Goal: Task Accomplishment & Management: Manage account settings

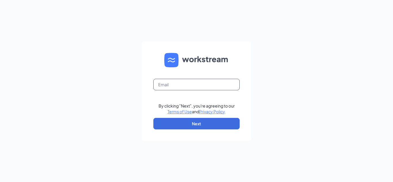
click at [204, 80] on input "text" at bounding box center [196, 85] width 86 height 12
type input "pwilliams@dubuqueculvers.com"
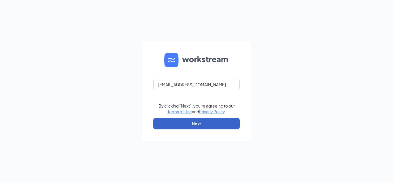
click at [196, 125] on button "Next" at bounding box center [196, 124] width 86 height 12
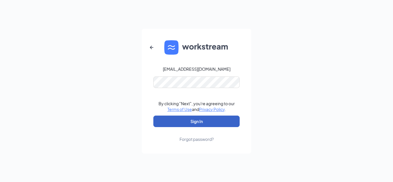
click at [200, 122] on button "Sign In" at bounding box center [196, 122] width 86 height 12
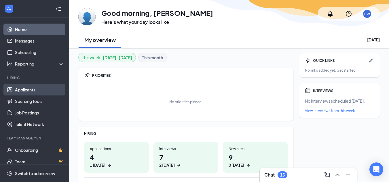
click at [31, 90] on link "Applicants" at bounding box center [39, 90] width 49 height 12
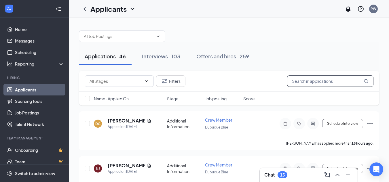
click at [304, 82] on input "text" at bounding box center [330, 81] width 86 height 12
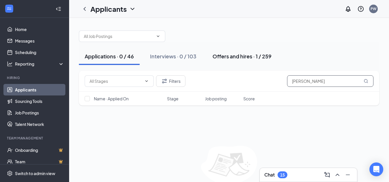
type input "[PERSON_NAME]"
click at [251, 56] on div "Offers and hires · 1 / 259" at bounding box center [241, 56] width 59 height 7
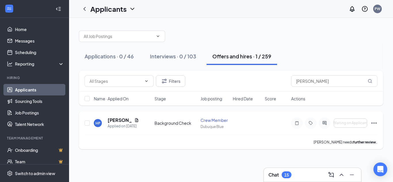
click at [107, 120] on div "HP [PERSON_NAME] Applied on [DATE]" at bounding box center [122, 123] width 57 height 12
click at [120, 121] on h5 "[PERSON_NAME]" at bounding box center [120, 120] width 24 height 6
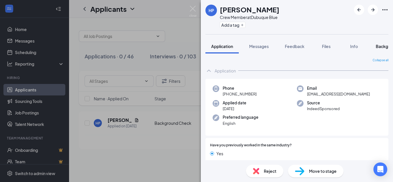
click at [381, 47] on span "Background" at bounding box center [388, 46] width 24 height 5
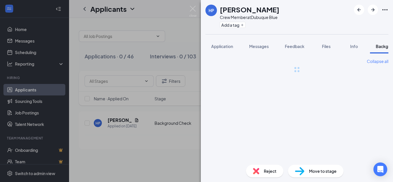
scroll to position [0, 18]
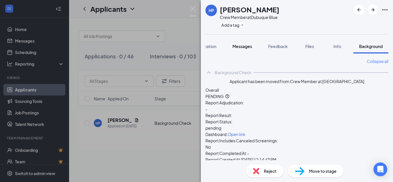
click at [237, 45] on span "Messages" at bounding box center [242, 46] width 20 height 5
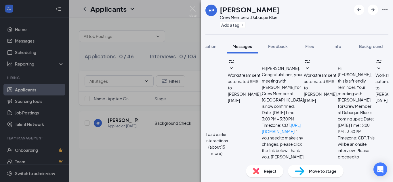
scroll to position [288, 0]
type textarea "Good morning please complete your background application and send it back."
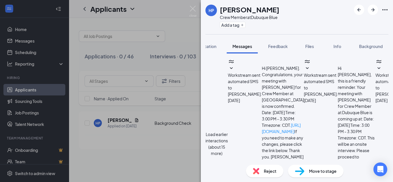
click at [28, 90] on div "HP [PERSON_NAME] Crew Member at Dubuque Blue Add a tag Application Messages Fee…" at bounding box center [196, 91] width 393 height 182
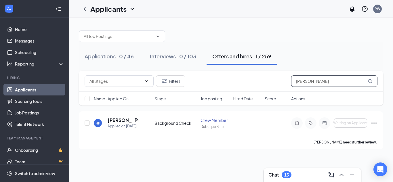
click at [321, 81] on input "[PERSON_NAME]" at bounding box center [334, 81] width 86 height 12
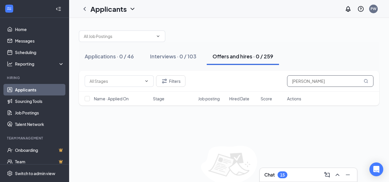
click at [330, 79] on input "[PERSON_NAME]" at bounding box center [330, 81] width 86 height 12
type input "H"
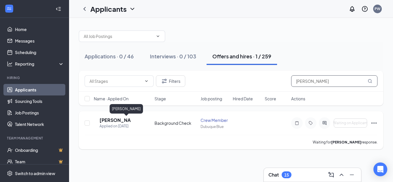
type input "[PERSON_NAME]"
click at [115, 122] on h5 "[PERSON_NAME]" at bounding box center [114, 120] width 31 height 6
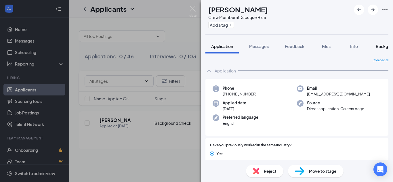
click at [379, 47] on span "Background" at bounding box center [388, 46] width 24 height 5
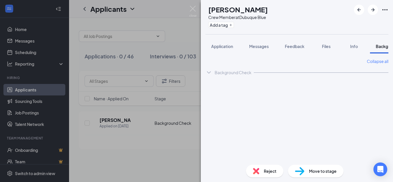
scroll to position [0, 18]
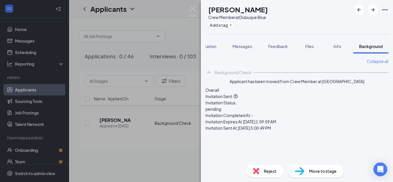
drag, startPoint x: 63, startPoint y: 59, endPoint x: 180, endPoint y: 52, distance: 116.6
click at [180, 52] on div "HT [PERSON_NAME] Crew Member at Dubuque Blue Add a tag Application Messages Fee…" at bounding box center [196, 91] width 393 height 182
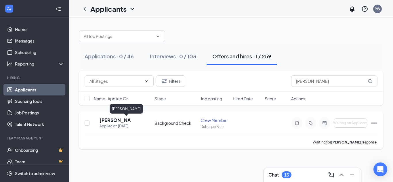
click at [111, 121] on h5 "[PERSON_NAME]" at bounding box center [114, 120] width 31 height 6
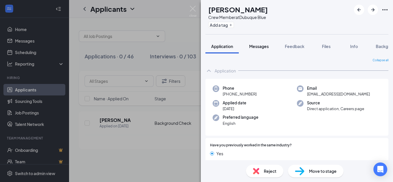
click at [262, 46] on span "Messages" at bounding box center [259, 46] width 20 height 5
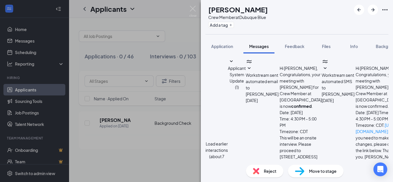
scroll to position [225, 0]
type textarea "Good morning Please complete your background application and send it back. Than…"
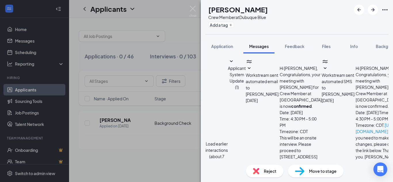
click at [30, 91] on div "HT [PERSON_NAME] Crew Member at Dubuque Blue Add a tag Application Messages Fee…" at bounding box center [196, 91] width 393 height 182
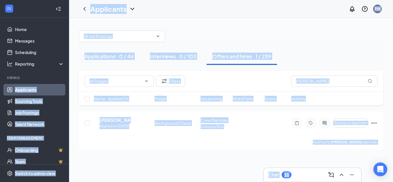
click at [31, 90] on link "Applicants" at bounding box center [39, 90] width 49 height 12
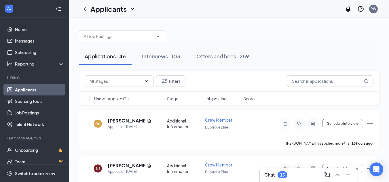
click at [39, 88] on link "Applicants" at bounding box center [39, 90] width 49 height 12
click at [347, 81] on input "text" at bounding box center [330, 81] width 86 height 12
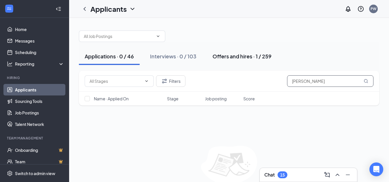
type input "[PERSON_NAME]"
click at [226, 58] on div "Offers and hires · 1 / 259" at bounding box center [241, 56] width 59 height 7
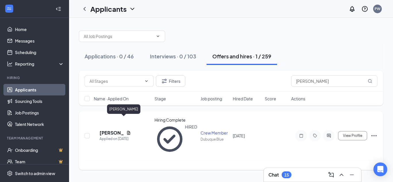
click at [114, 130] on h5 "[PERSON_NAME]" at bounding box center [111, 133] width 24 height 6
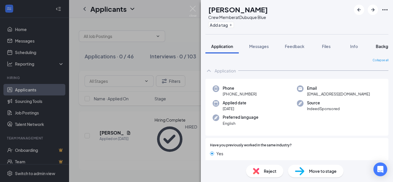
click at [382, 43] on button "Background" at bounding box center [387, 46] width 35 height 14
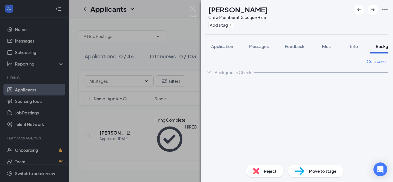
scroll to position [0, 18]
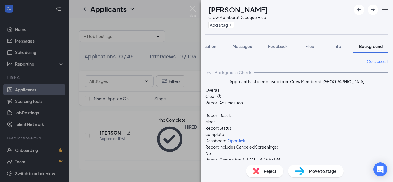
click at [34, 88] on div "PC [PERSON_NAME] Crew Member at Dubuque Blue Add a tag Application Messages Fee…" at bounding box center [196, 91] width 393 height 182
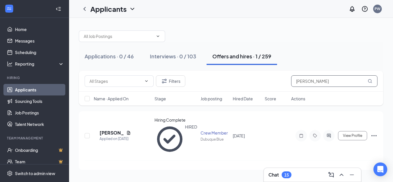
click at [322, 80] on input "[PERSON_NAME]" at bounding box center [334, 81] width 86 height 12
type input "P"
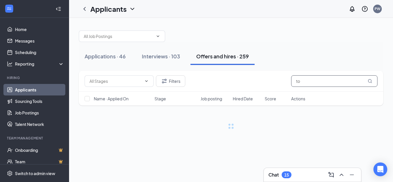
type input "t"
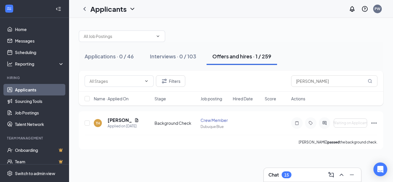
click at [230, 58] on div "Offers and hires · 1 / 259" at bounding box center [241, 56] width 59 height 7
click at [115, 123] on div "Applied on [DATE]" at bounding box center [123, 126] width 31 height 6
click at [118, 119] on h5 "[PERSON_NAME]" at bounding box center [120, 120] width 24 height 6
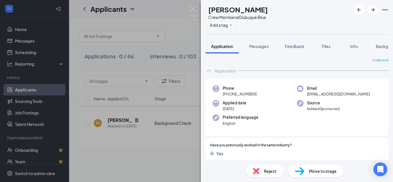
click at [34, 87] on div "TH [PERSON_NAME] Crew Member at Dubuque Blue Add a tag Application Messages Fee…" at bounding box center [196, 91] width 393 height 182
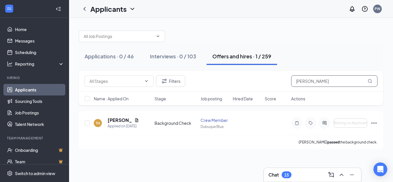
click at [323, 79] on input "[PERSON_NAME]" at bounding box center [334, 81] width 86 height 12
type input "t"
click at [367, 80] on input "Mikey" at bounding box center [334, 81] width 86 height 12
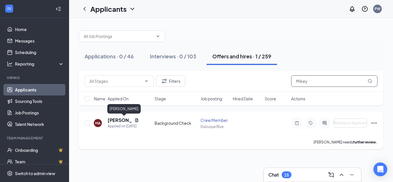
type input "Mikey"
click at [112, 122] on h5 "[PERSON_NAME]" at bounding box center [120, 120] width 24 height 6
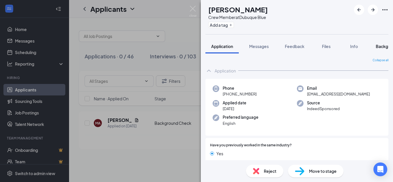
click at [384, 47] on span "Background" at bounding box center [388, 46] width 24 height 5
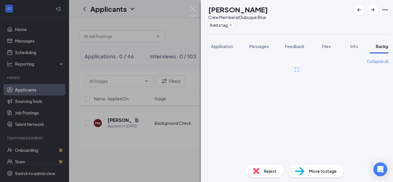
scroll to position [0, 18]
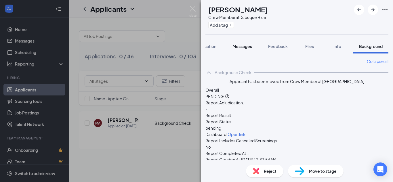
click at [242, 44] on span "Messages" at bounding box center [242, 46] width 20 height 5
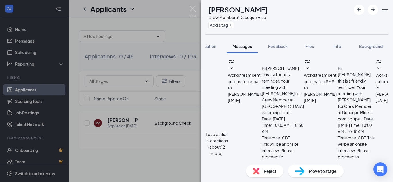
scroll to position [251, 0]
type textarea "Please complete your background application and send it back. Thank you"
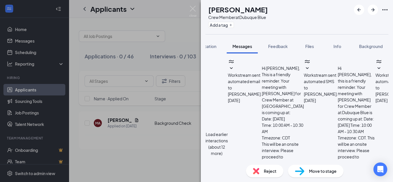
click at [29, 89] on div "MA [PERSON_NAME] Crew Member at Dubuque Blue Add a tag Application Messages Fee…" at bounding box center [196, 91] width 393 height 182
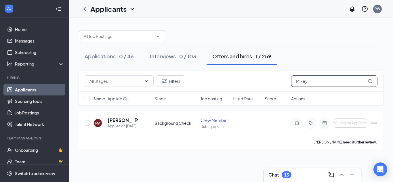
click at [310, 79] on input "Mikey" at bounding box center [334, 81] width 86 height 12
type input "M"
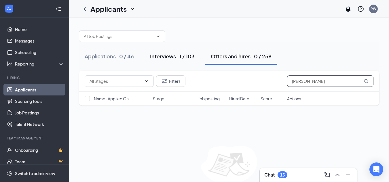
type input "[PERSON_NAME]"
click at [177, 50] on button "Interviews · 1 / 103" at bounding box center [172, 56] width 56 height 17
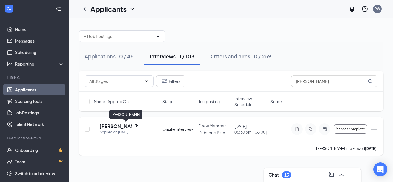
click at [126, 126] on h5 "[PERSON_NAME]" at bounding box center [115, 126] width 32 height 6
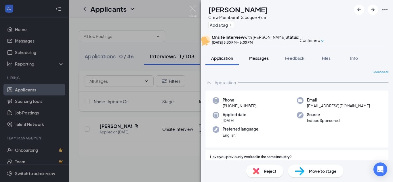
click at [259, 61] on span "Messages" at bounding box center [259, 58] width 20 height 5
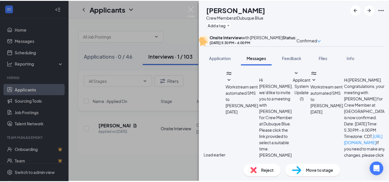
scroll to position [292, 0]
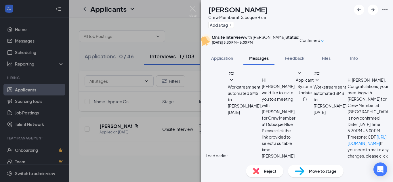
click at [37, 86] on div "PE [PERSON_NAME] Crew Member at Dubuque Blue Add a tag Onsite Interview with [P…" at bounding box center [196, 91] width 393 height 182
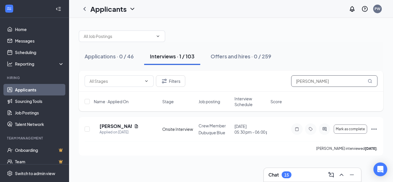
click at [320, 80] on input "[PERSON_NAME]" at bounding box center [334, 81] width 86 height 12
type input "p"
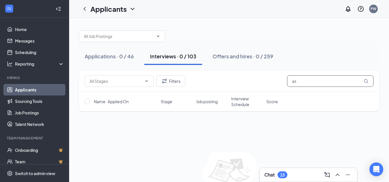
type input "a"
